Goal: Task Accomplishment & Management: Manage account settings

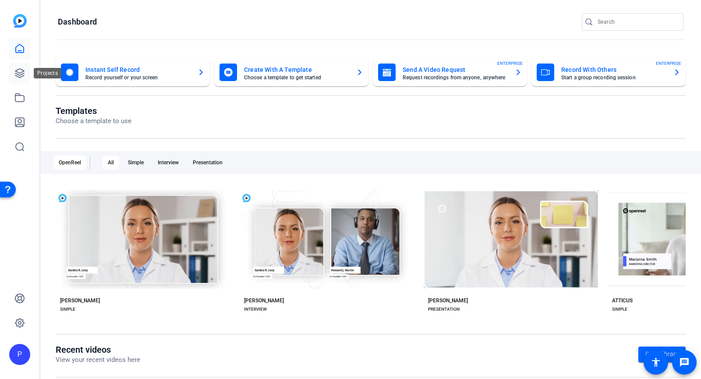
click at [25, 76] on link at bounding box center [19, 73] width 21 height 21
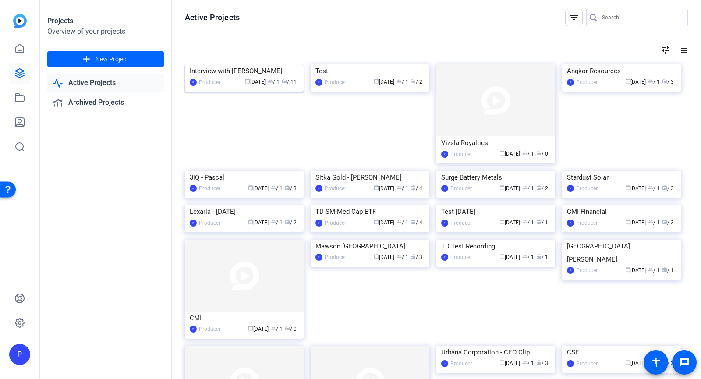
click at [276, 64] on img at bounding box center [244, 64] width 119 height 0
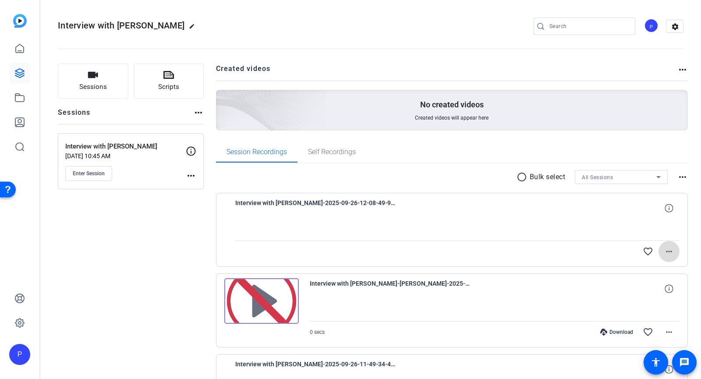
click at [667, 255] on mat-icon "more_horiz" at bounding box center [669, 251] width 11 height 11
click at [685, 250] on div at bounding box center [350, 189] width 701 height 379
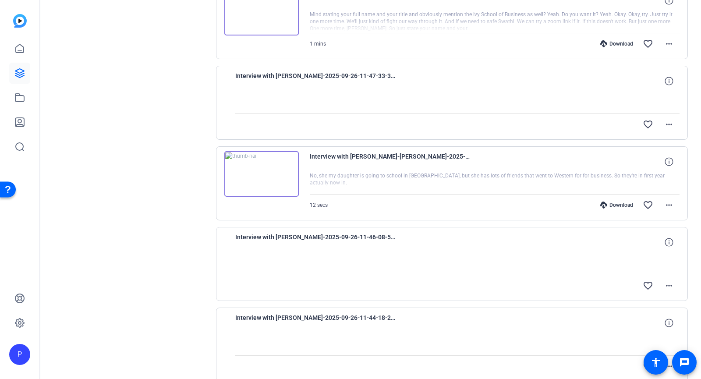
scroll to position [668, 0]
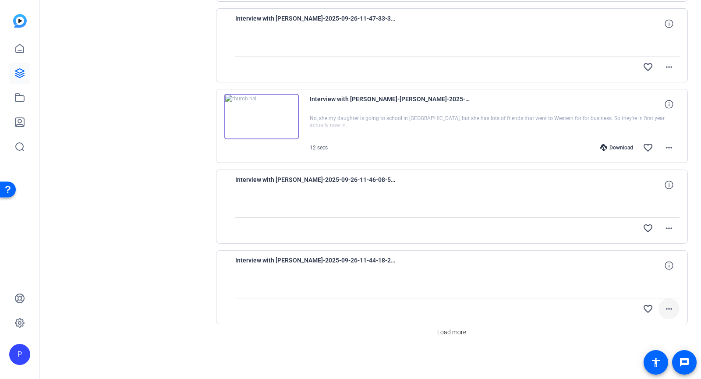
click at [668, 307] on mat-icon "more_horiz" at bounding box center [669, 309] width 11 height 11
click at [451, 332] on div at bounding box center [350, 189] width 701 height 379
click at [441, 334] on span "Load more" at bounding box center [451, 332] width 29 height 9
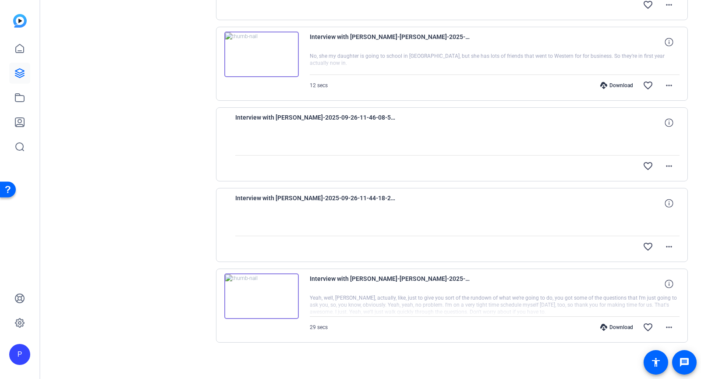
scroll to position [733, 0]
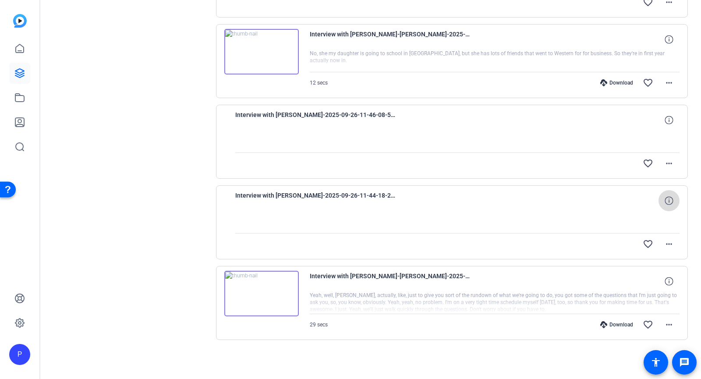
click at [670, 197] on span at bounding box center [669, 200] width 21 height 21
click at [665, 124] on icon at bounding box center [669, 120] width 8 height 8
